Goal: Information Seeking & Learning: Learn about a topic

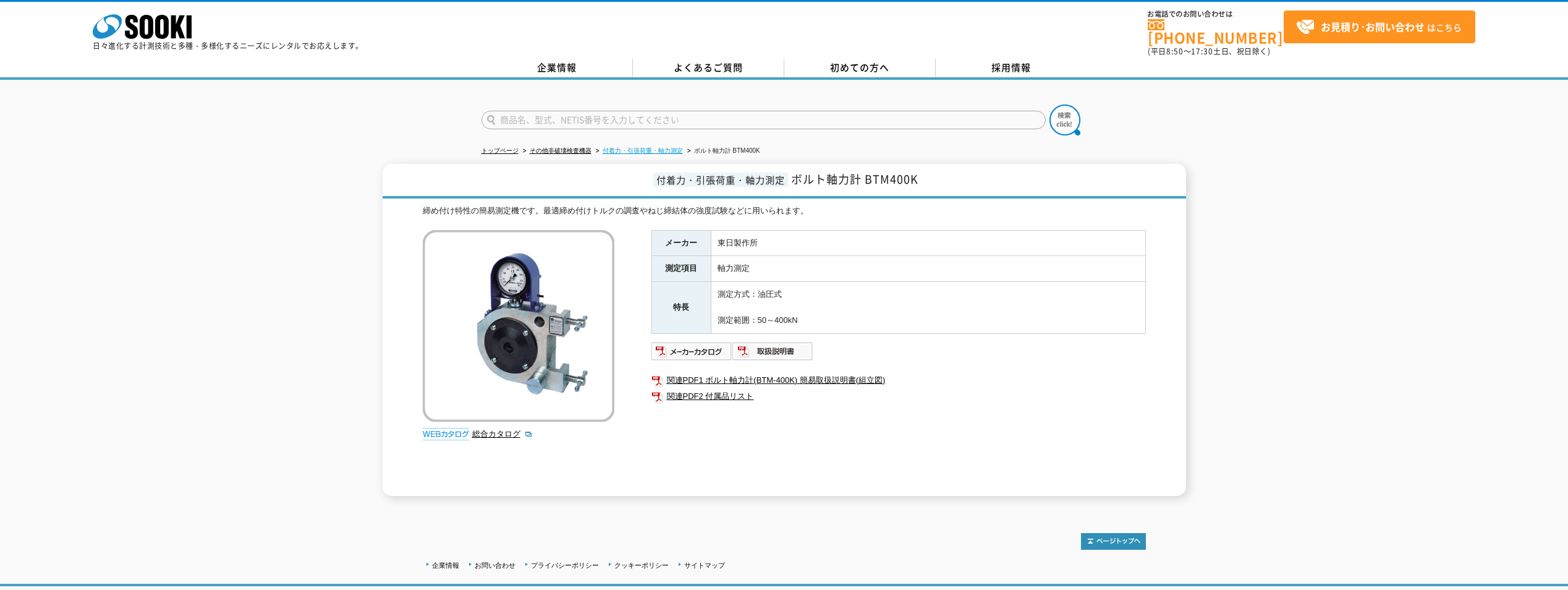
click at [642, 147] on link "付着力・引張荷重・軸力測定" at bounding box center [643, 150] width 80 height 7
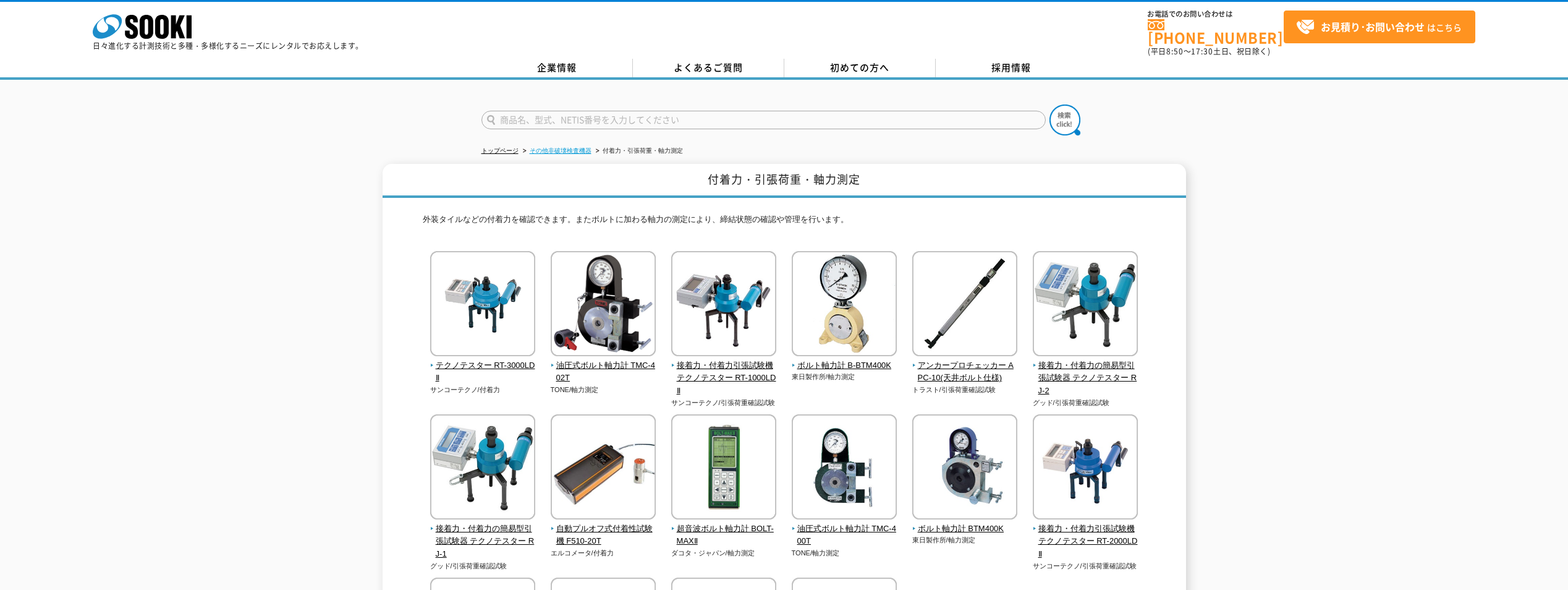
click at [546, 147] on link "その他非破壊検査機器" at bounding box center [561, 150] width 62 height 7
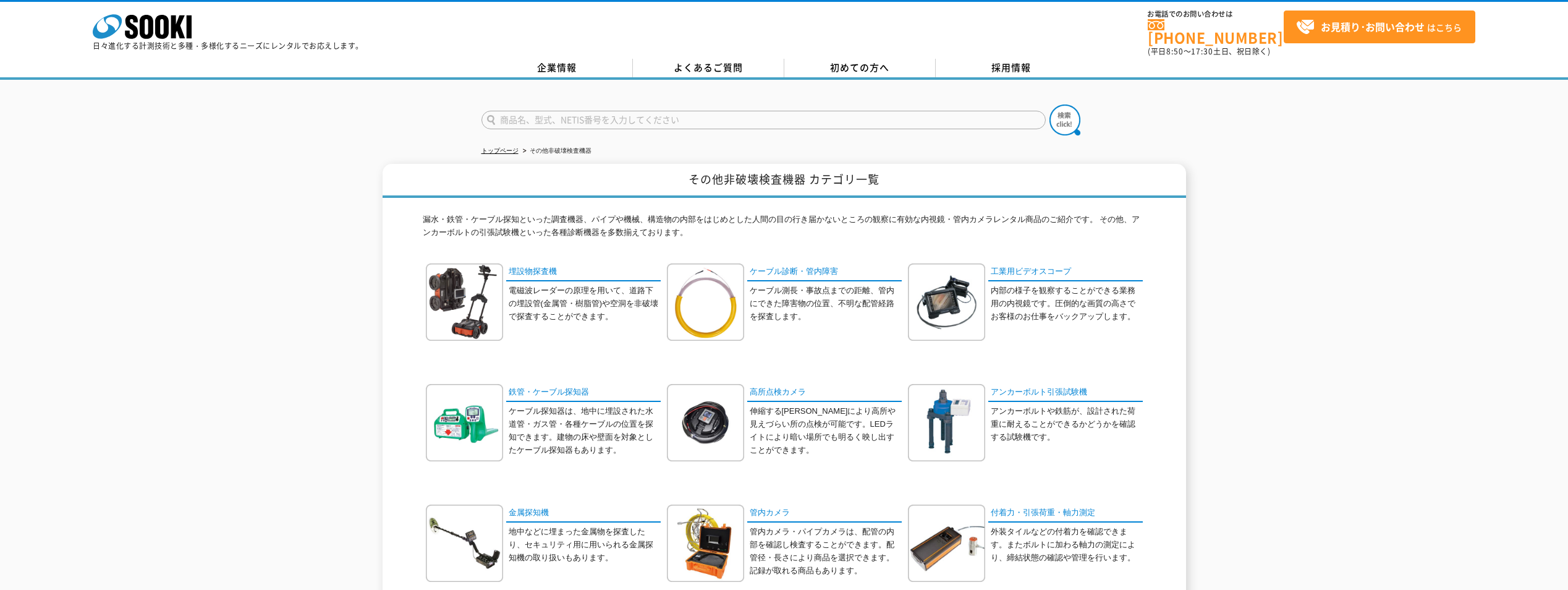
scroll to position [309, 0]
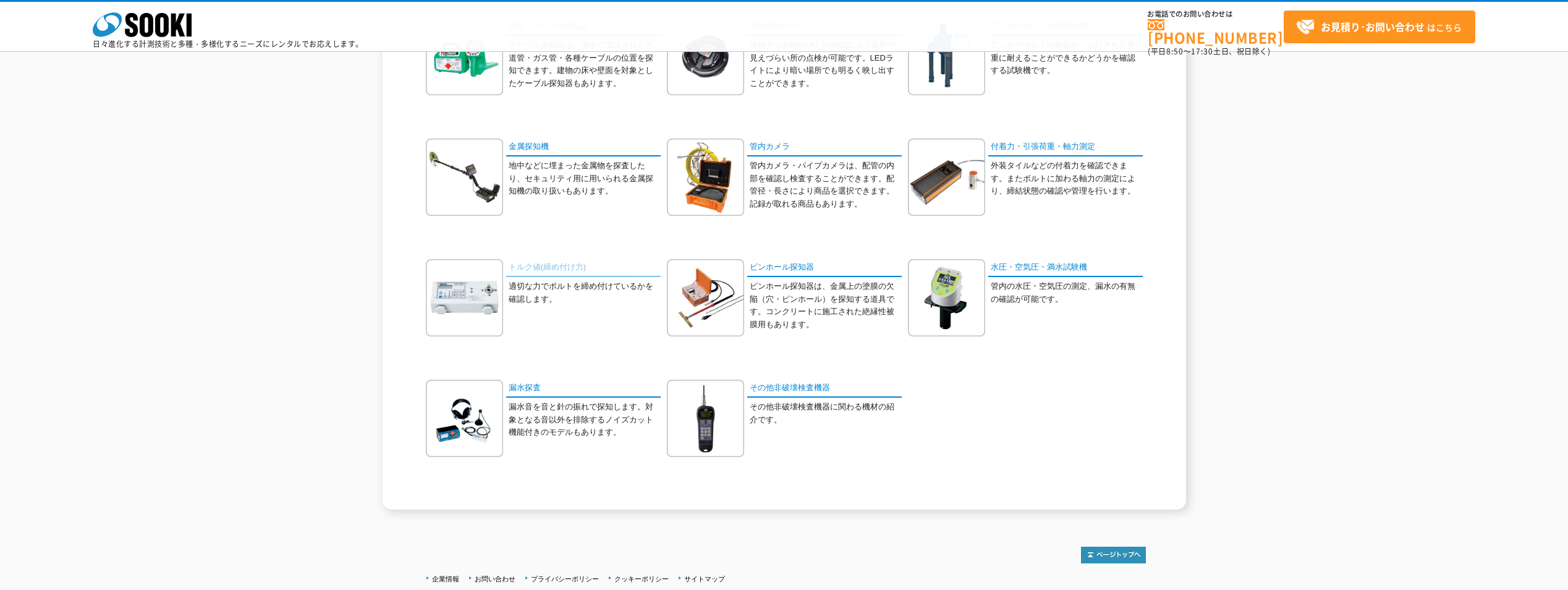
click at [571, 271] on link "トルク値(締め付け力)" at bounding box center [583, 268] width 155 height 18
